Goal: Navigation & Orientation: Go to known website

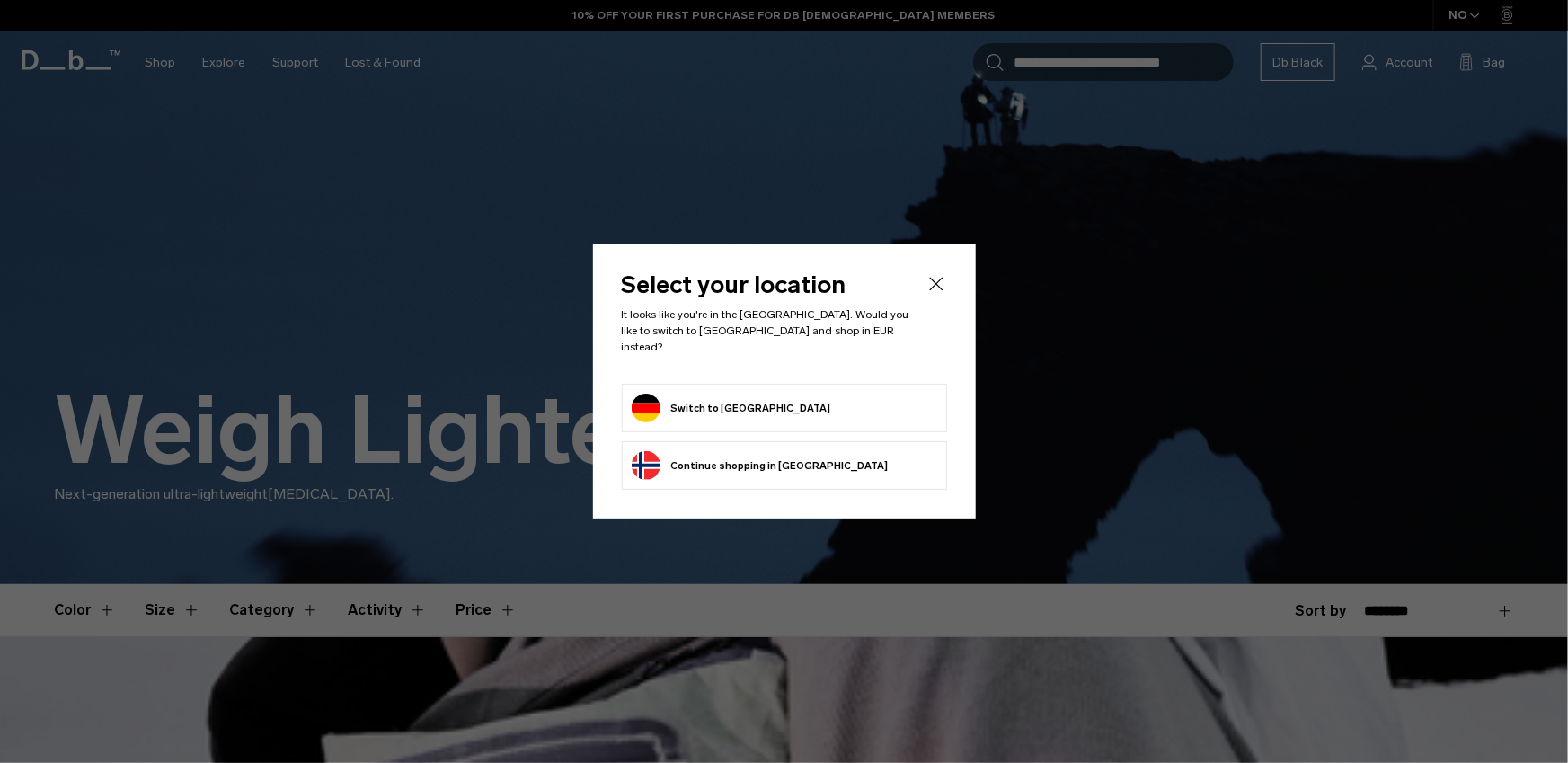
click at [730, 394] on button "Switch to [GEOGRAPHIC_DATA]" at bounding box center [731, 408] width 199 height 28
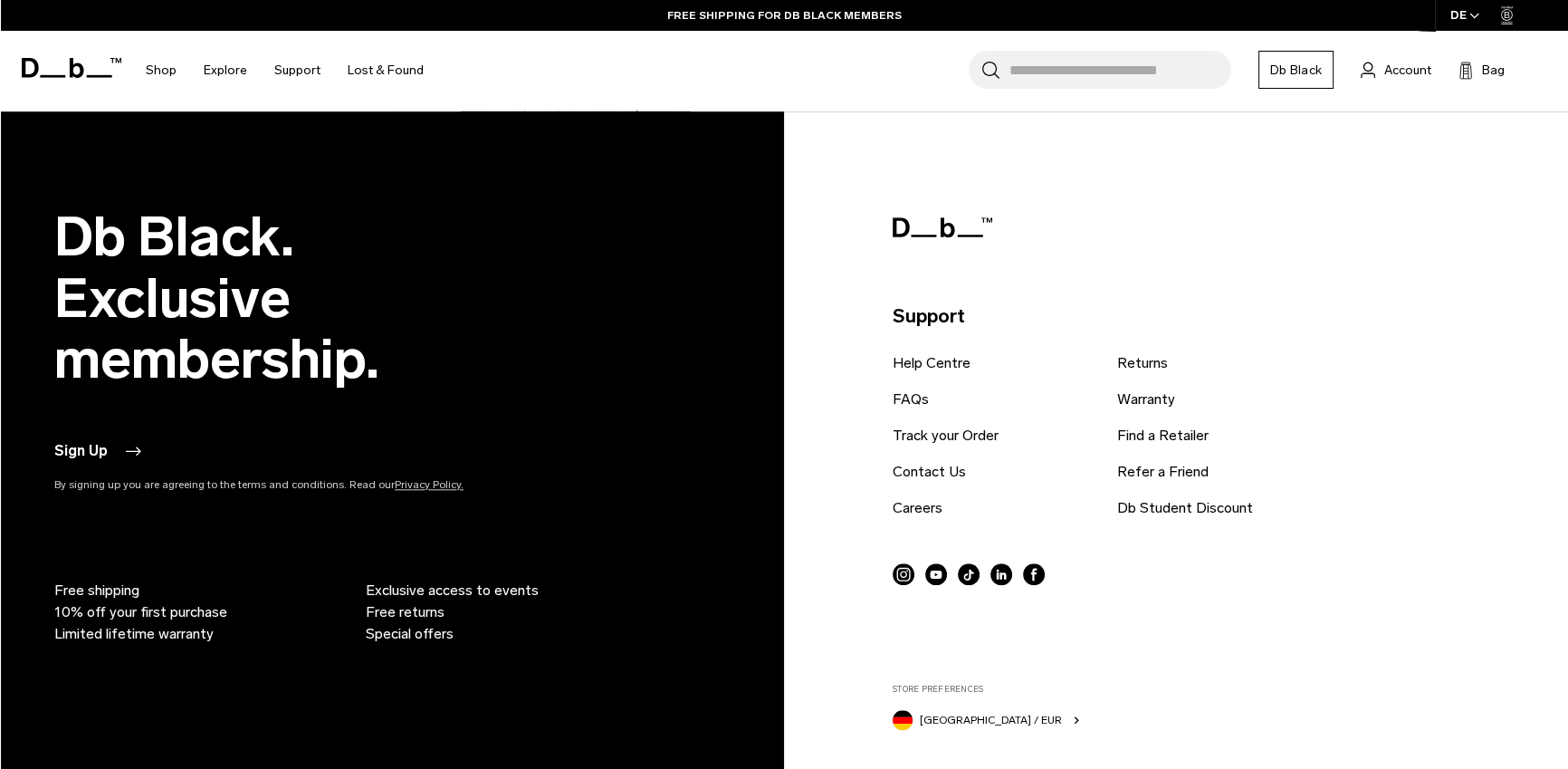
scroll to position [2385, 0]
